Goal: Information Seeking & Learning: Find specific fact

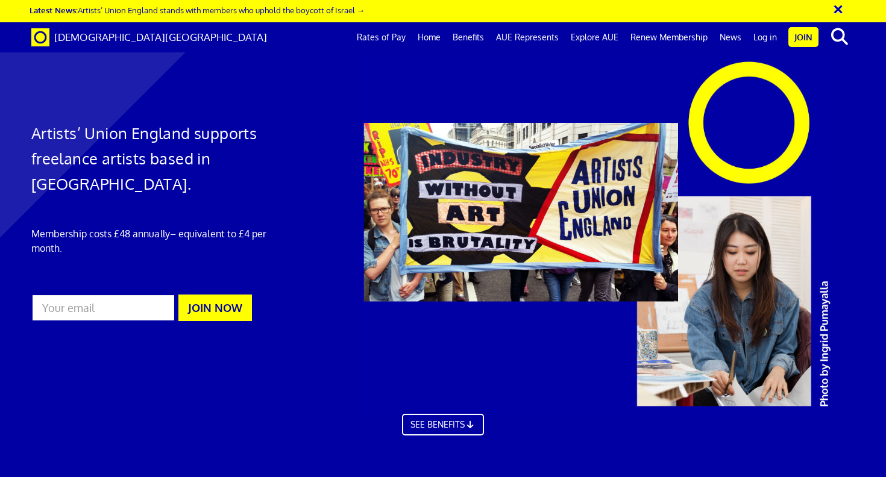
scroll to position [0, 8]
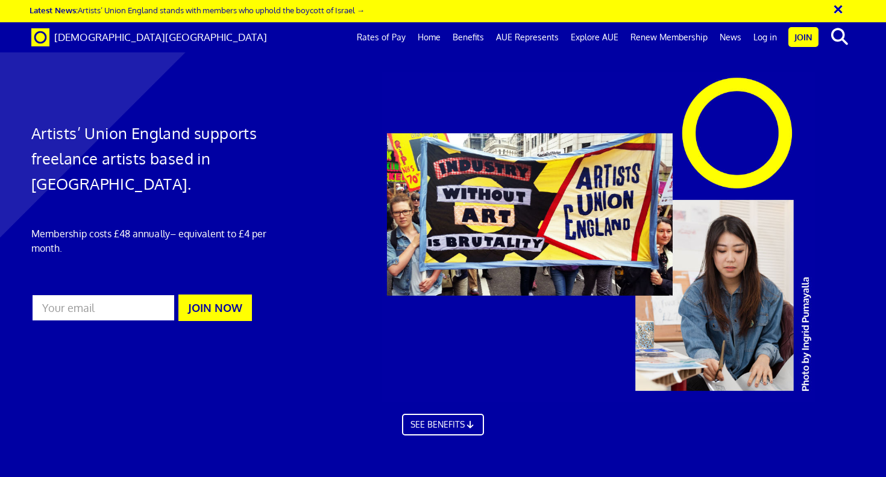
click at [391, 39] on link "Rates of Pay" at bounding box center [381, 37] width 61 height 30
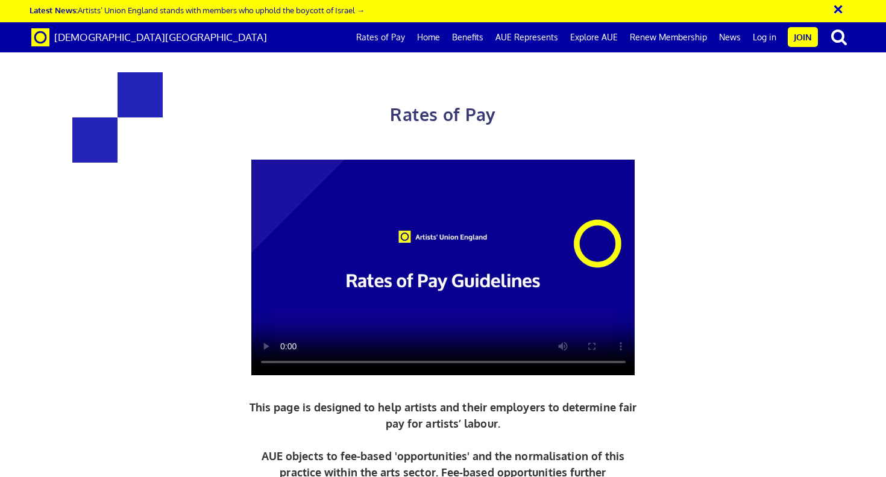
scroll to position [535, 0]
drag, startPoint x: 578, startPoint y: 265, endPoint x: 485, endPoint y: 262, distance: 92.9
copy h3 "£387.21"
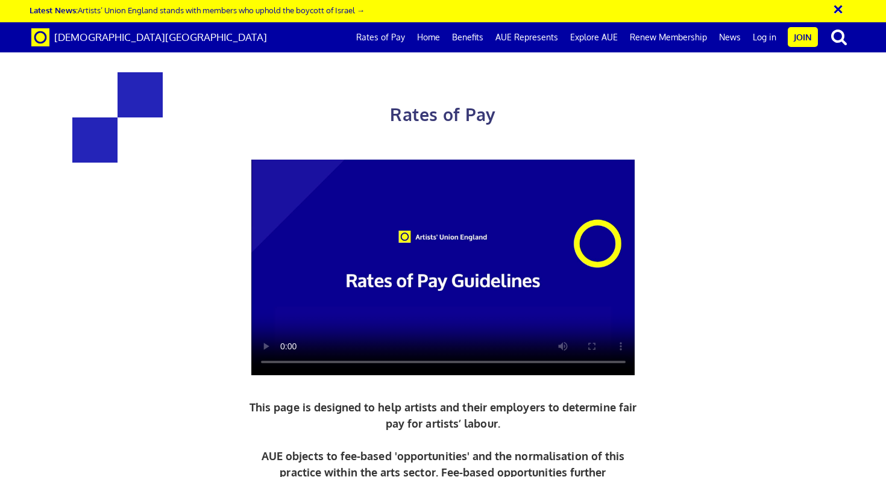
drag, startPoint x: 577, startPoint y: 268, endPoint x: 467, endPoint y: 264, distance: 111.0
copy h3 "£387.21"
